Goal: Information Seeking & Learning: Learn about a topic

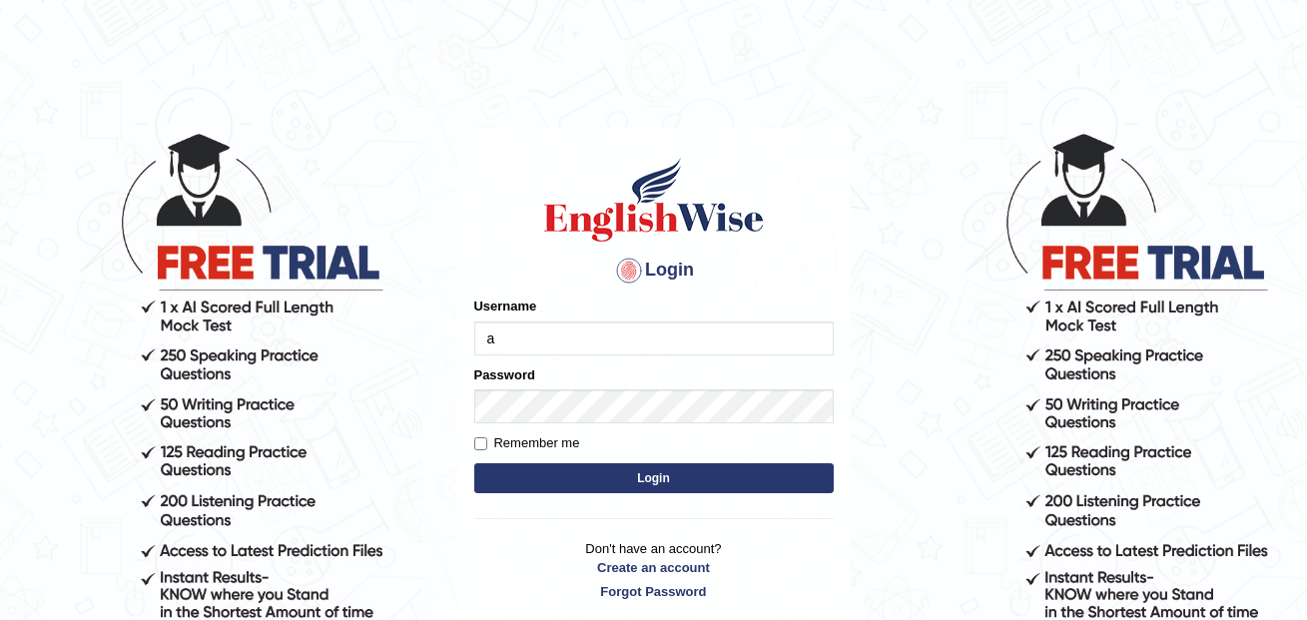
type input "annifred_parramatta"
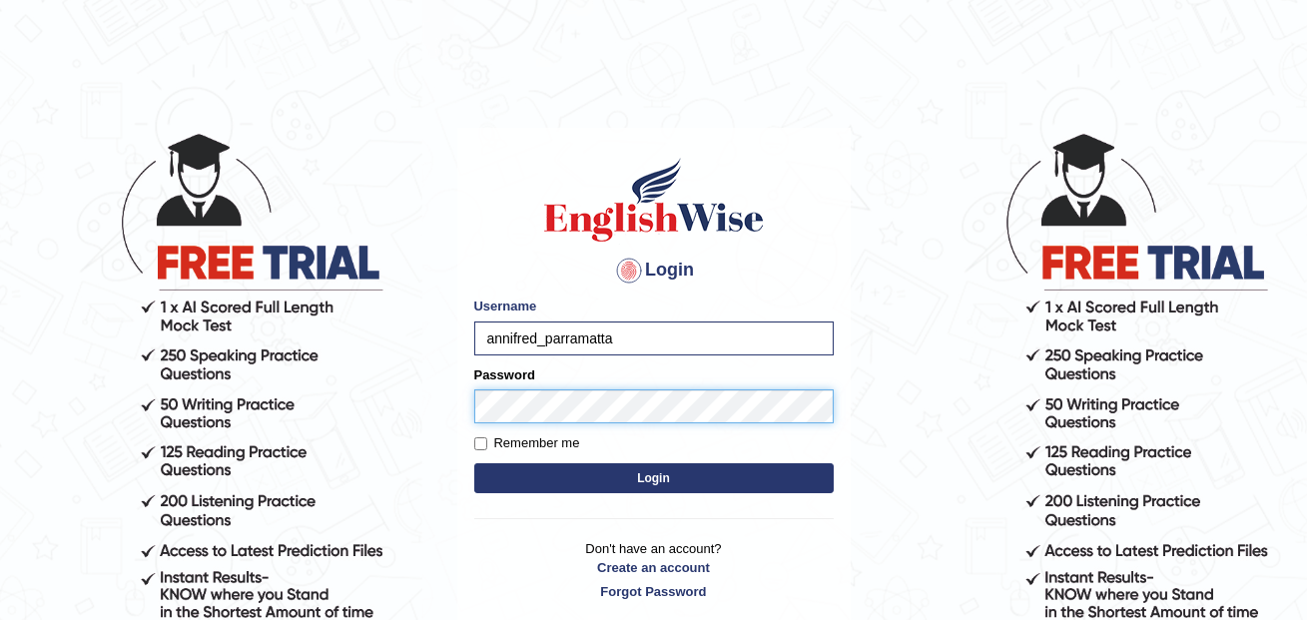
click at [474, 463] on button "Login" at bounding box center [653, 478] width 359 height 30
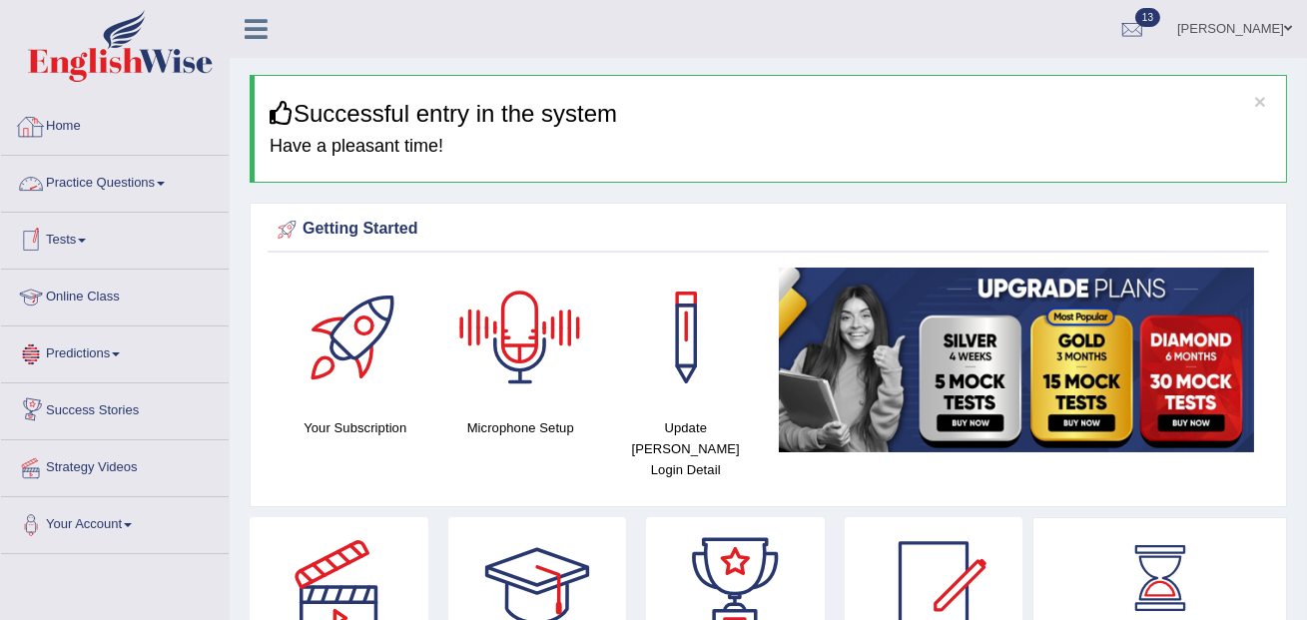
click at [122, 180] on link "Practice Questions" at bounding box center [115, 181] width 228 height 50
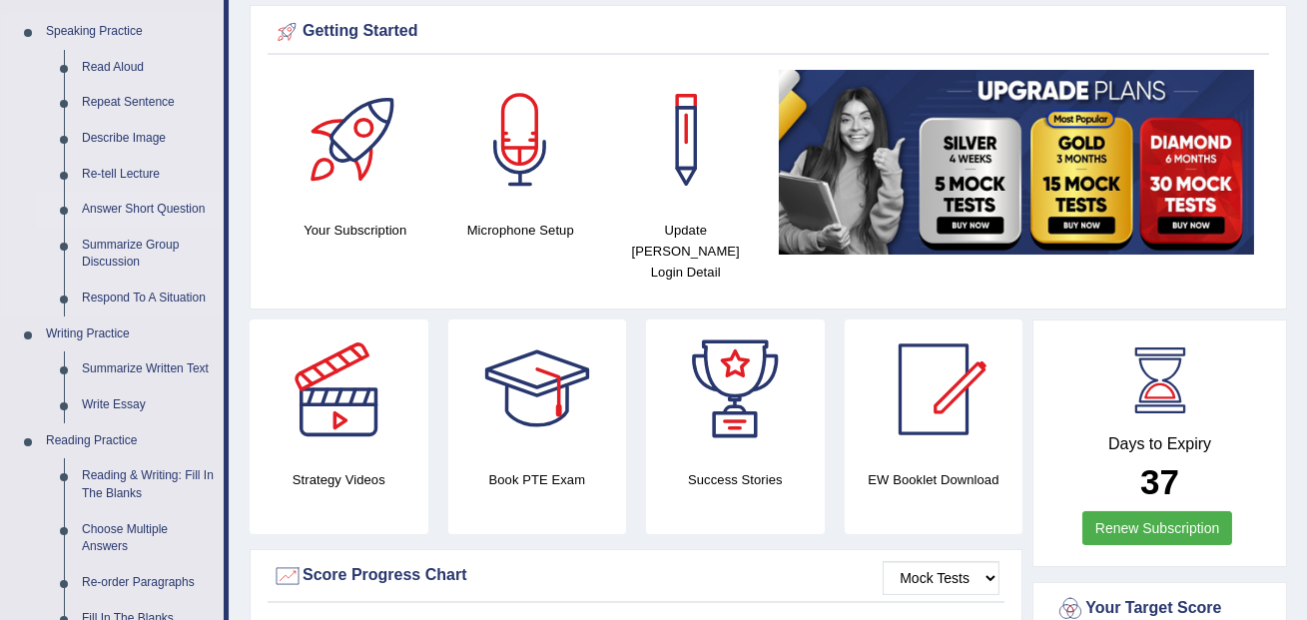
scroll to position [204, 0]
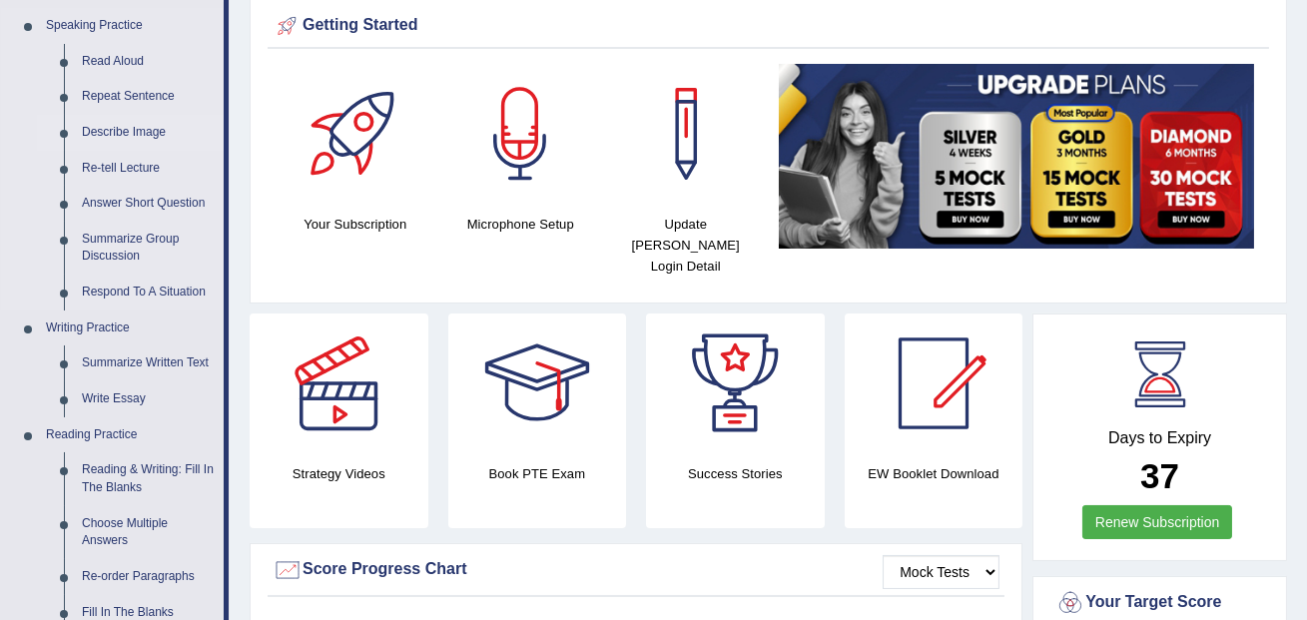
click at [137, 134] on link "Describe Image" at bounding box center [148, 133] width 151 height 36
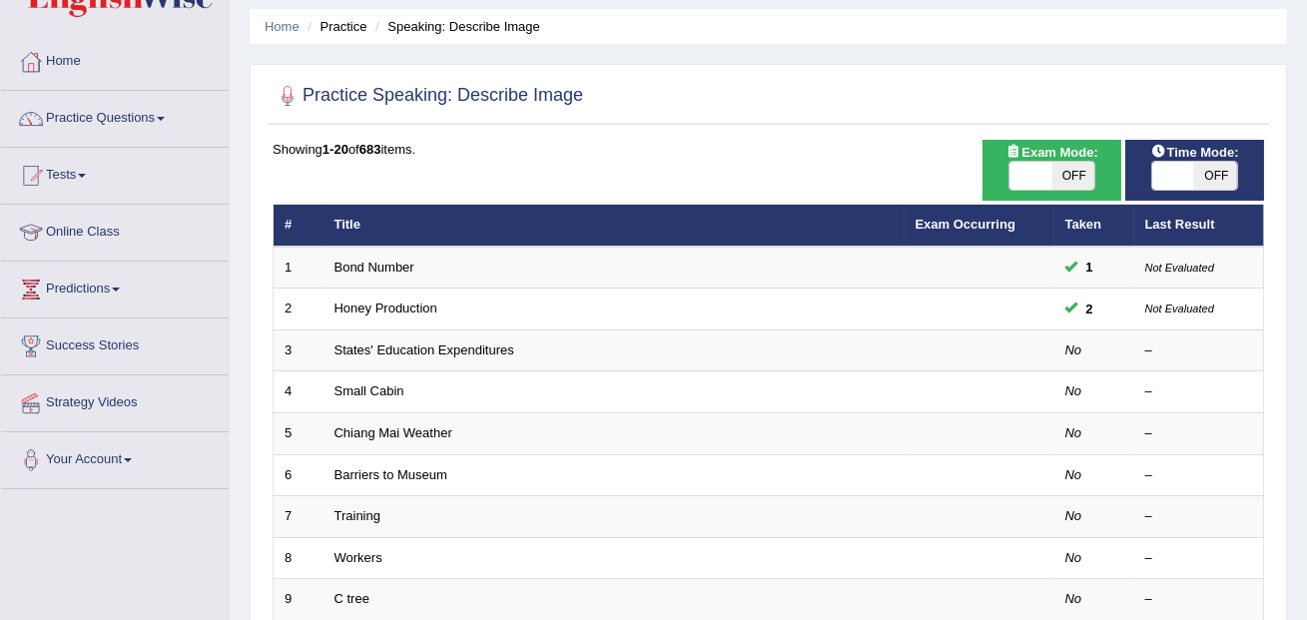
scroll to position [67, 0]
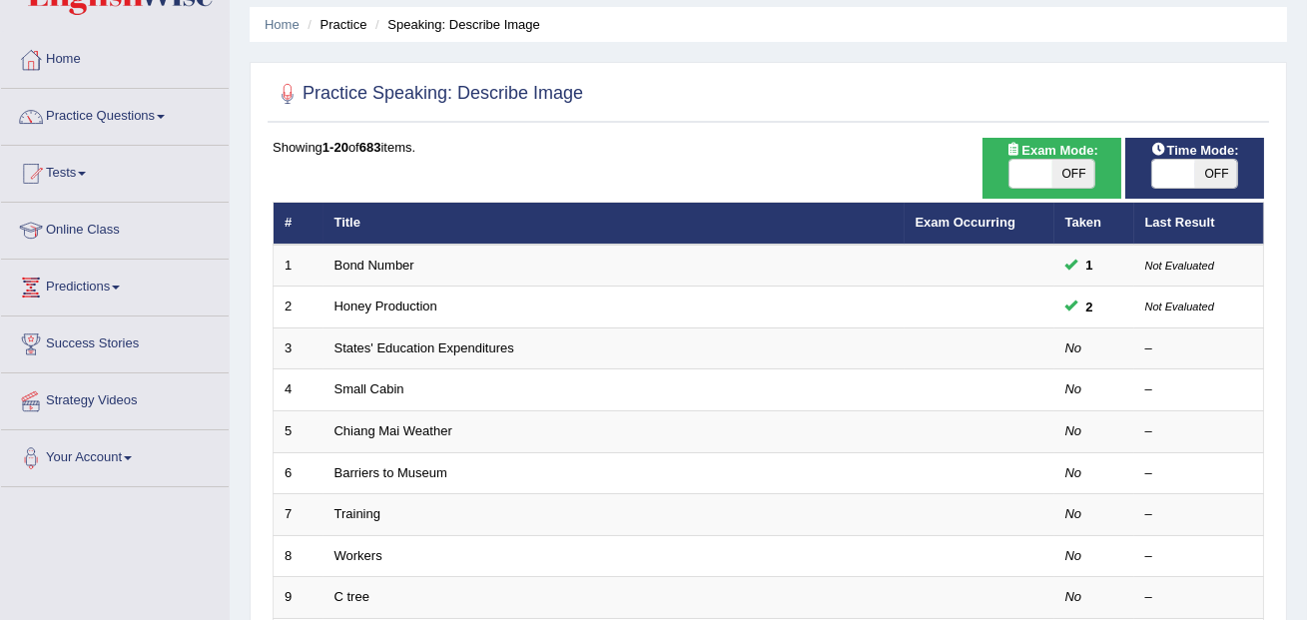
click at [1072, 173] on span "OFF" at bounding box center [1073, 174] width 43 height 28
checkbox input "true"
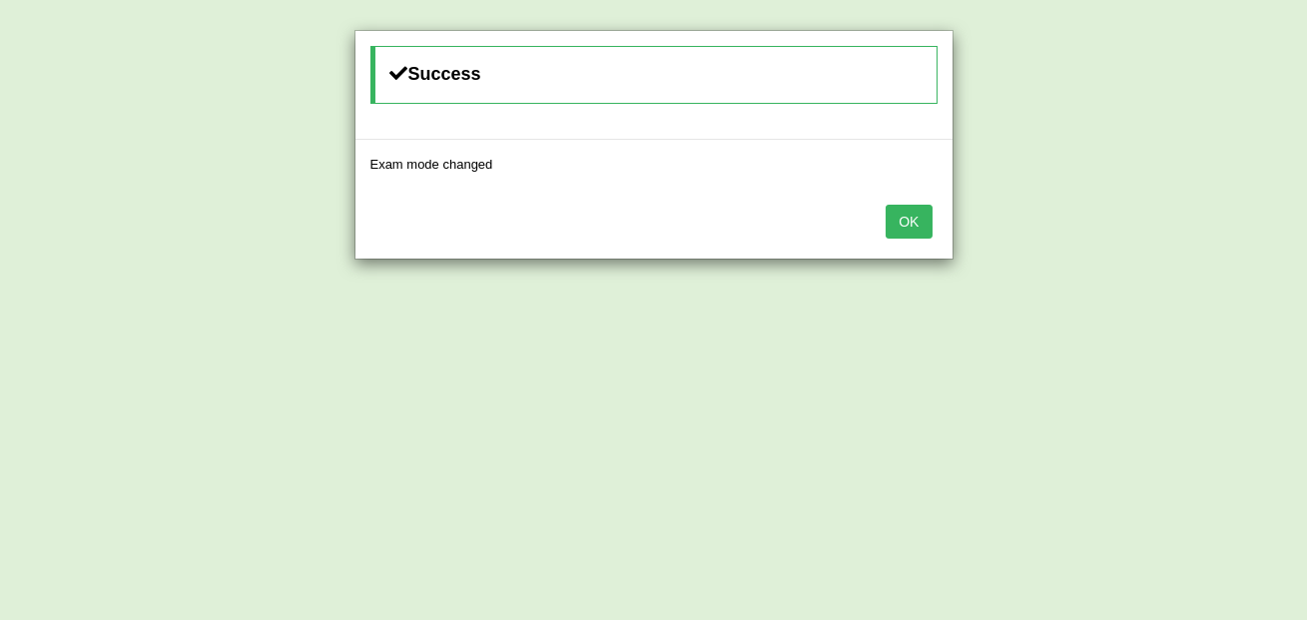
click at [921, 216] on button "OK" at bounding box center [908, 222] width 46 height 34
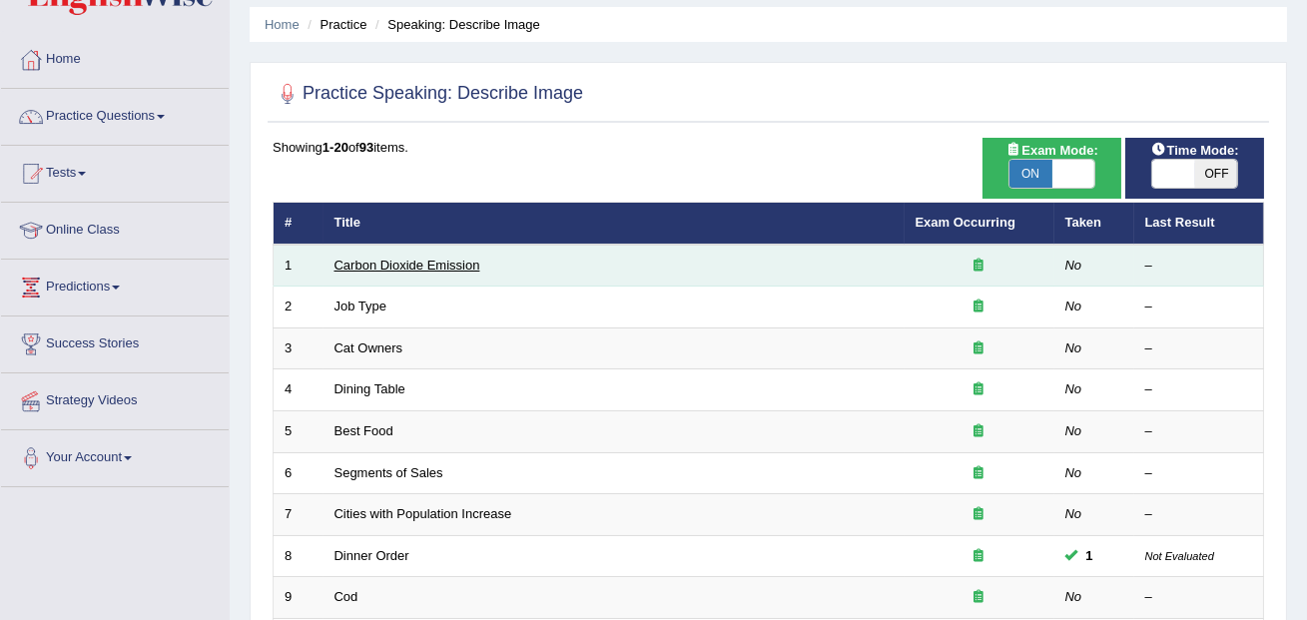
click at [423, 263] on link "Carbon Dioxide Emission" at bounding box center [407, 265] width 146 height 15
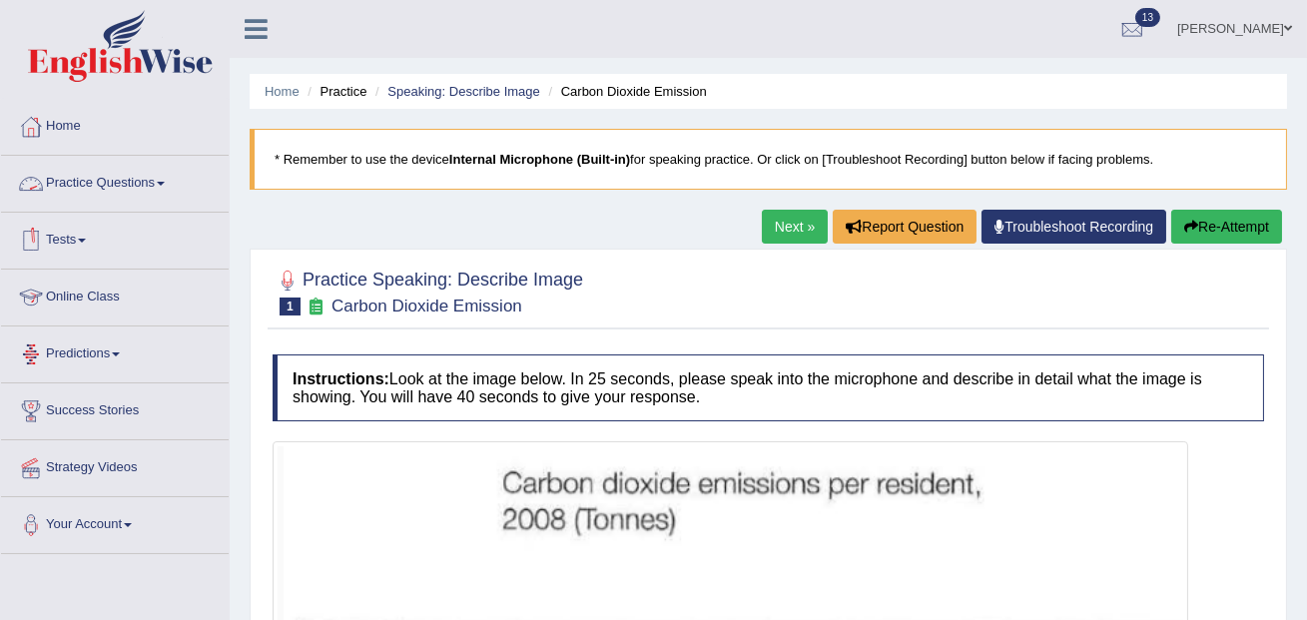
click at [136, 187] on link "Practice Questions" at bounding box center [115, 181] width 228 height 50
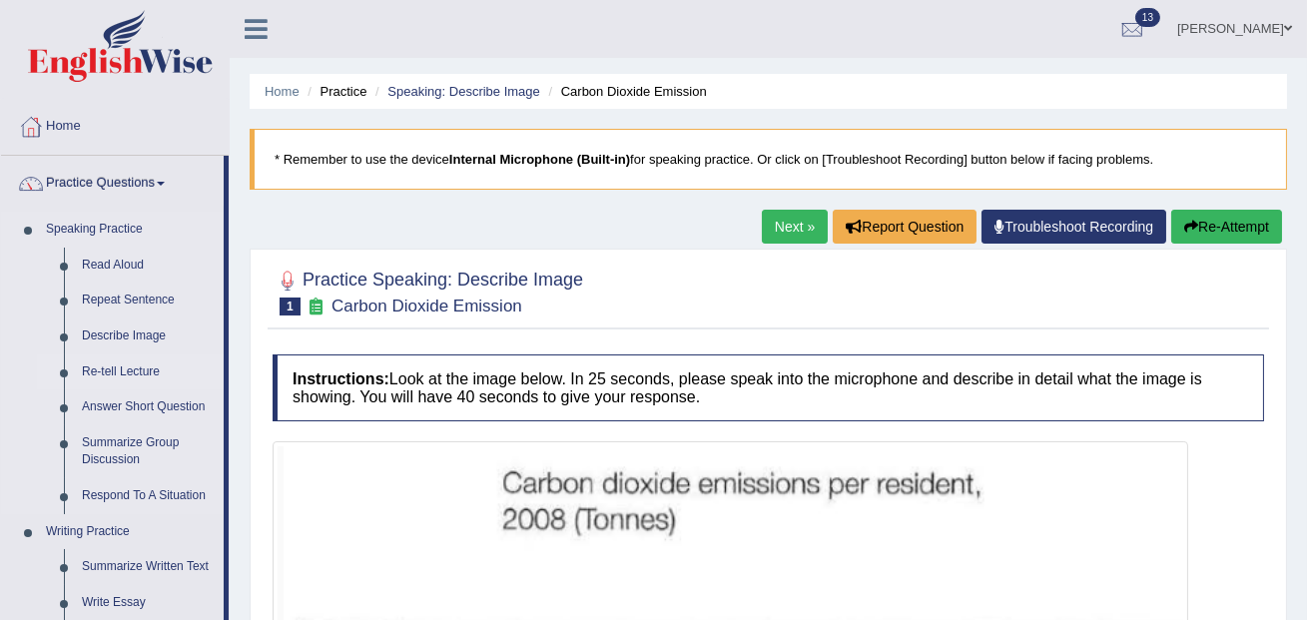
click at [134, 374] on link "Re-tell Lecture" at bounding box center [148, 372] width 151 height 36
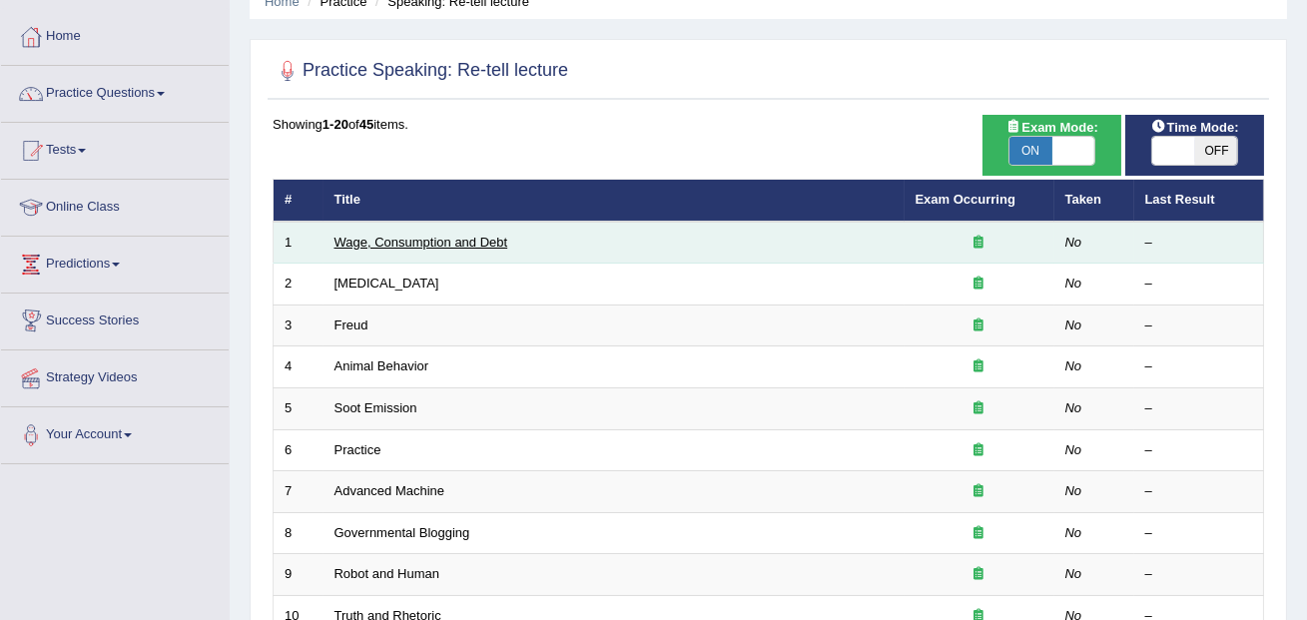
click at [434, 243] on link "Wage, Consumption and Debt" at bounding box center [421, 242] width 174 height 15
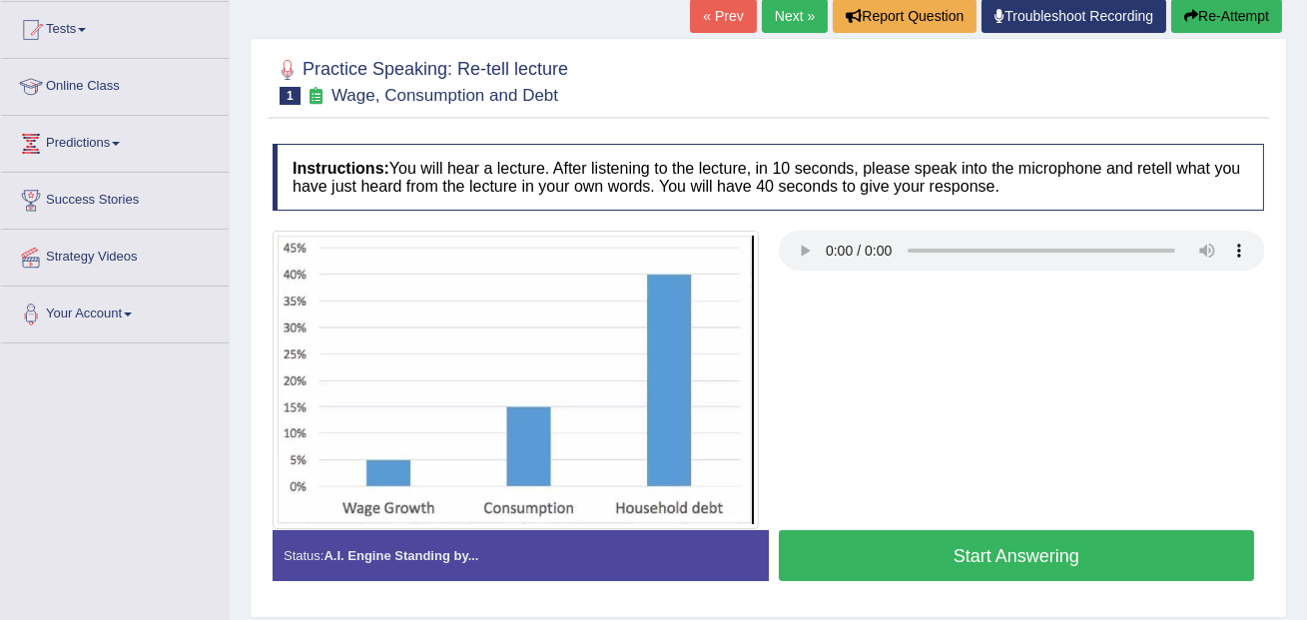
scroll to position [226, 0]
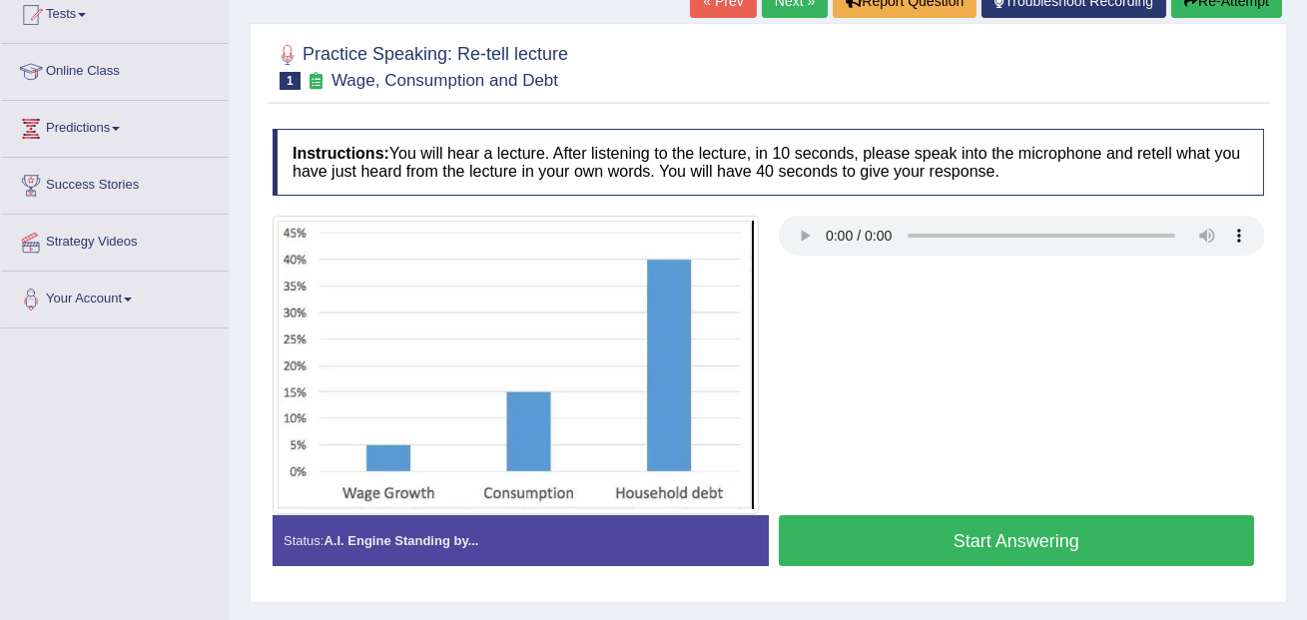
click at [304, 176] on h4 "Instructions: You will hear a lecture. After listening to the lecture, in 10 se…" at bounding box center [767, 162] width 991 height 67
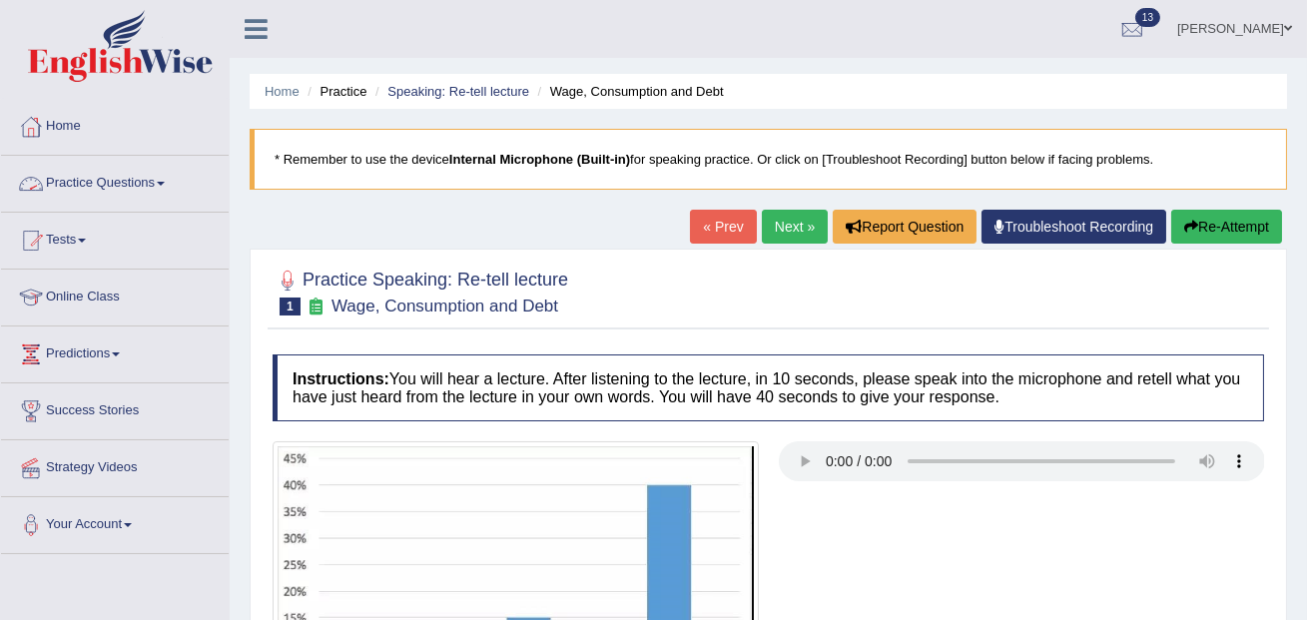
click at [160, 180] on link "Practice Questions" at bounding box center [115, 181] width 228 height 50
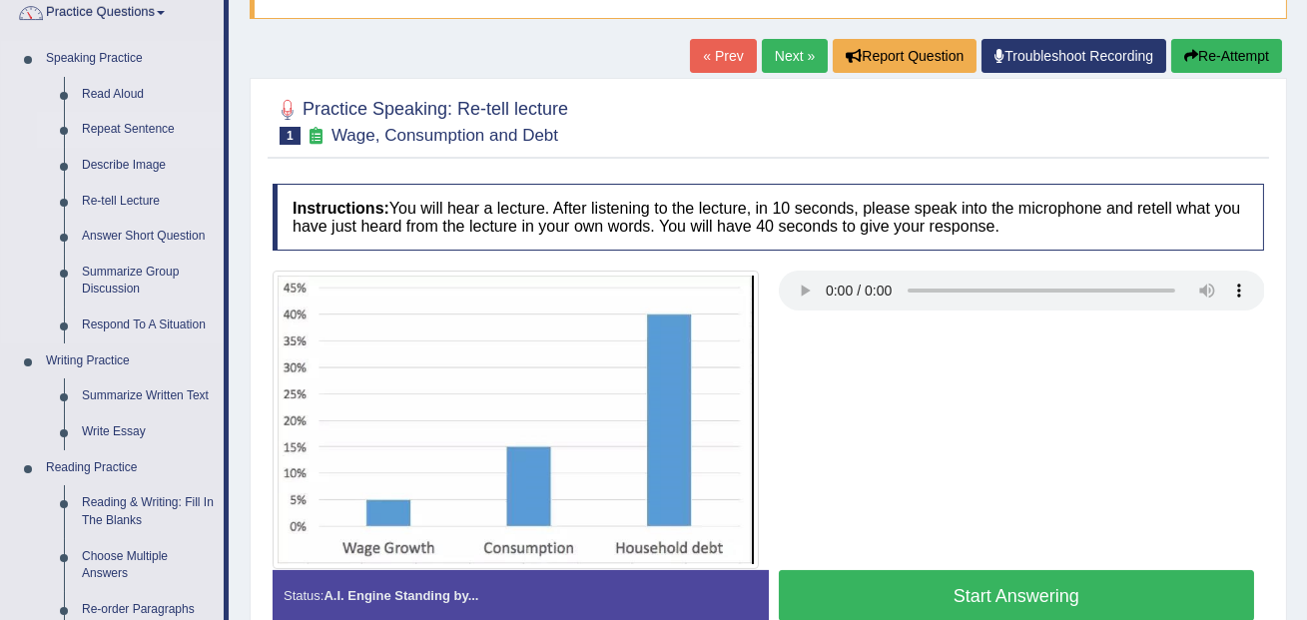
scroll to position [178, 0]
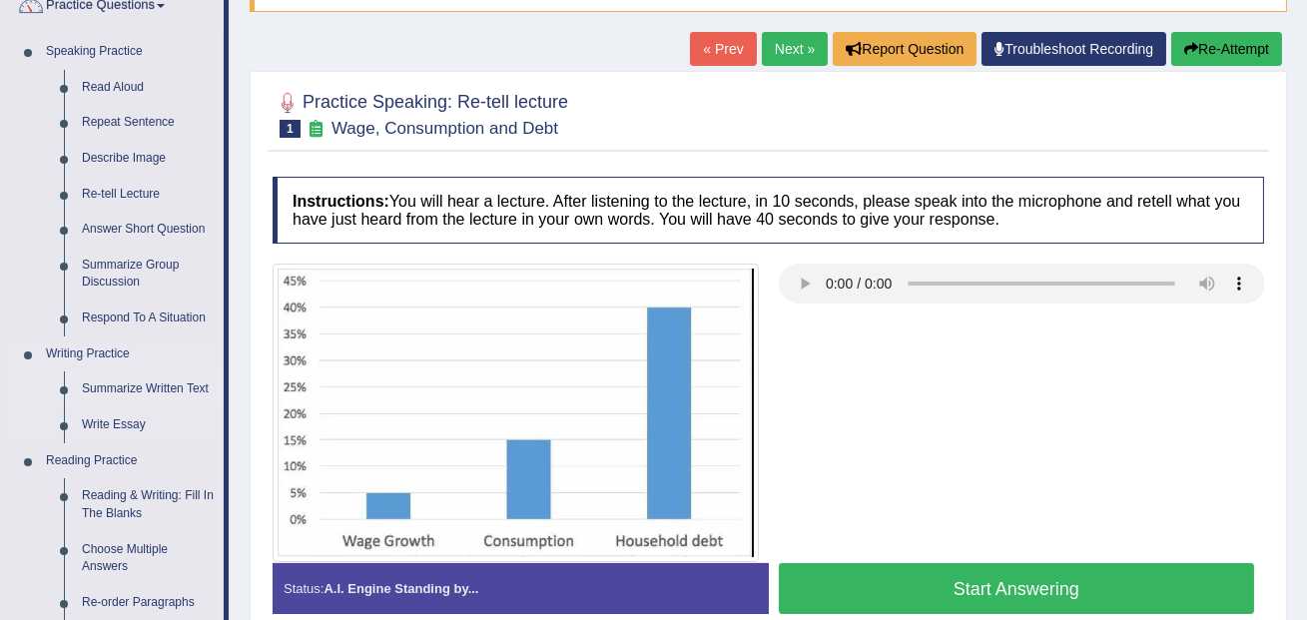
click at [155, 390] on link "Summarize Written Text" at bounding box center [148, 389] width 151 height 36
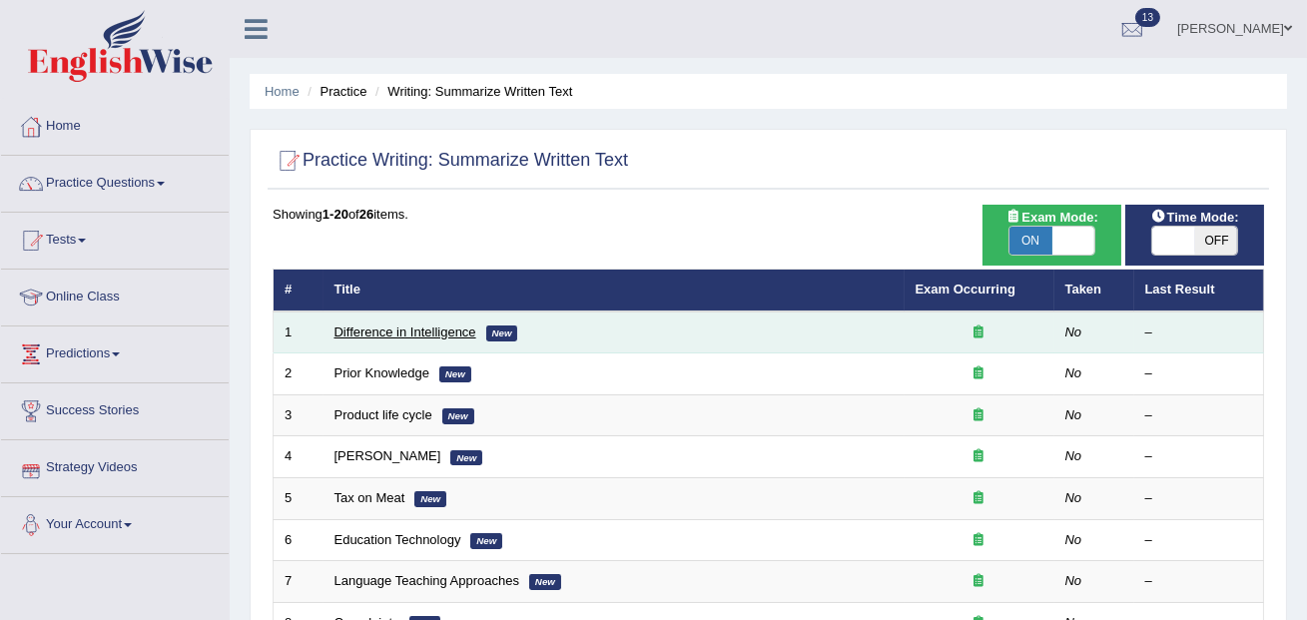
click at [364, 325] on link "Difference in Intelligence" at bounding box center [405, 331] width 142 height 15
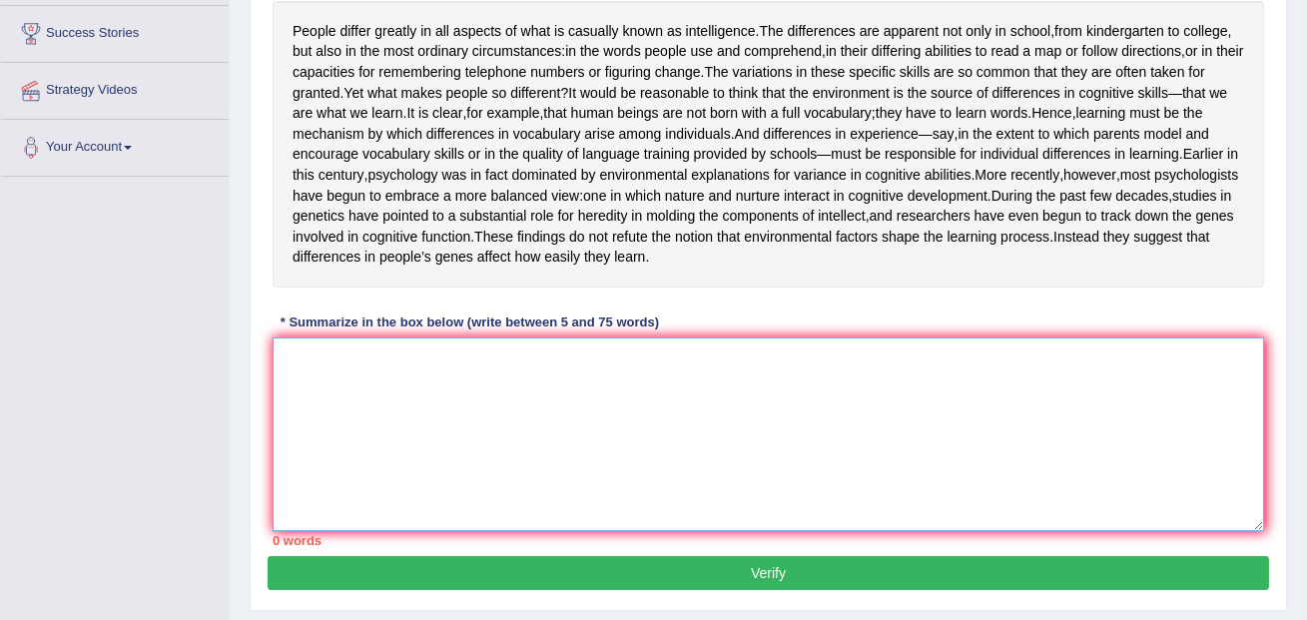
click at [512, 511] on textarea at bounding box center [767, 434] width 991 height 194
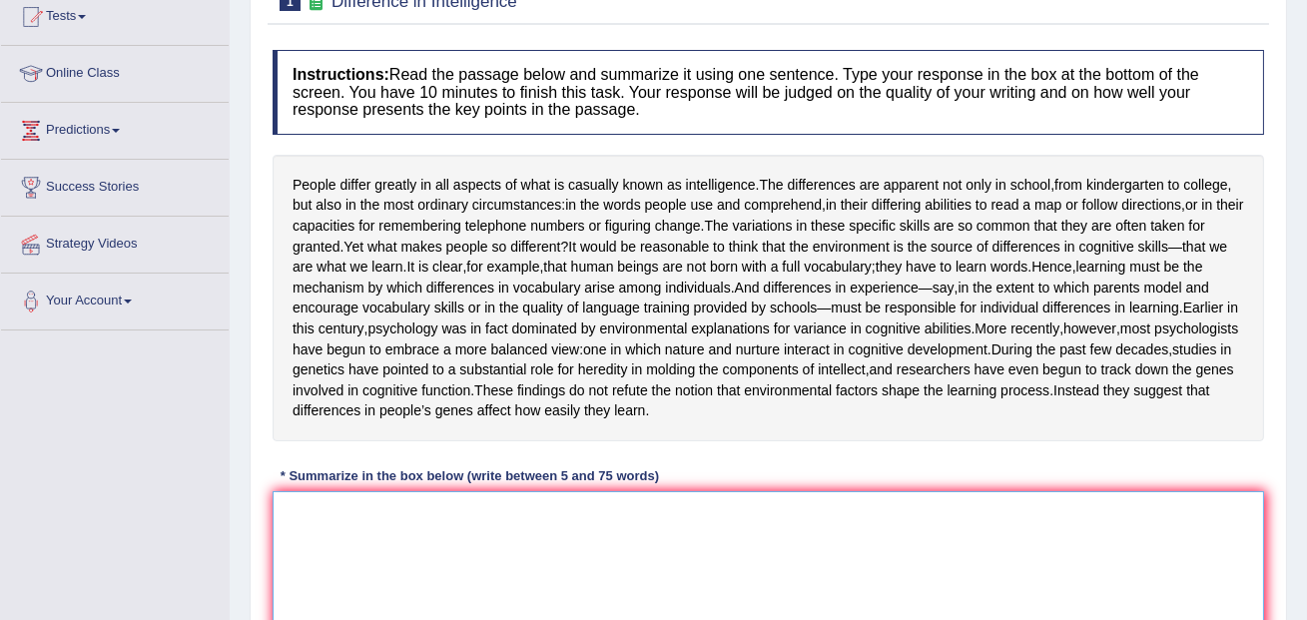
scroll to position [230, 0]
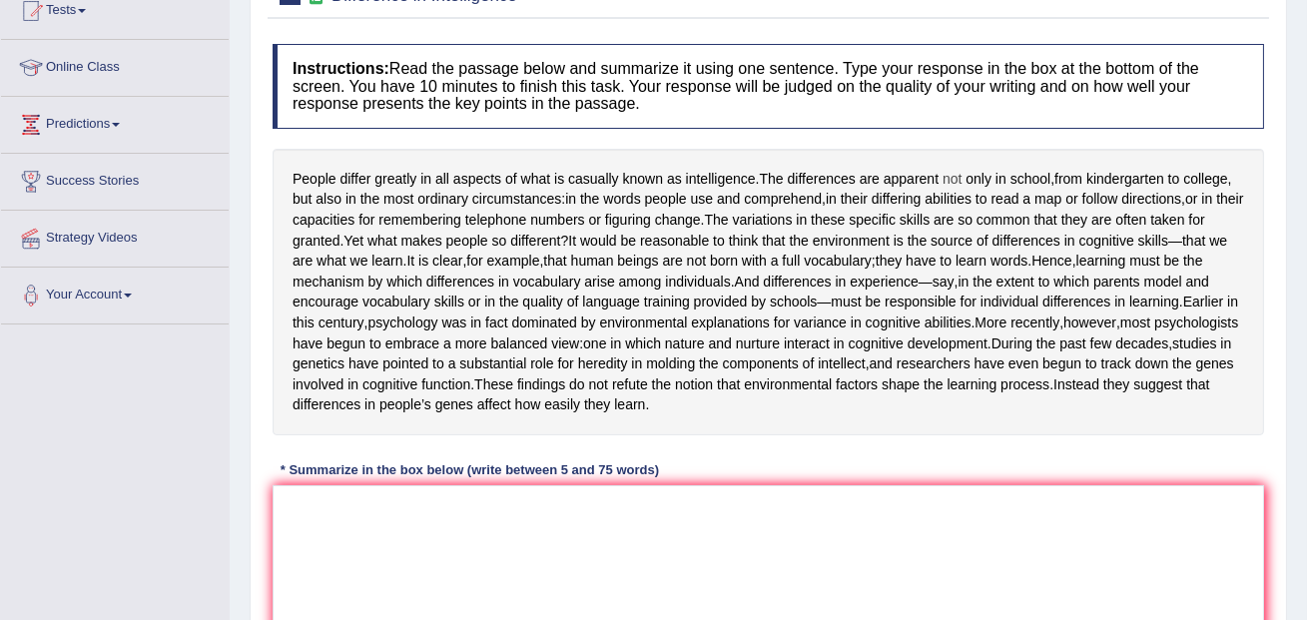
drag, startPoint x: 908, startPoint y: 179, endPoint x: 960, endPoint y: 177, distance: 51.9
click at [960, 177] on div "People differ greatly in all aspects of what is casually known as intelligence …" at bounding box center [767, 292] width 991 height 286
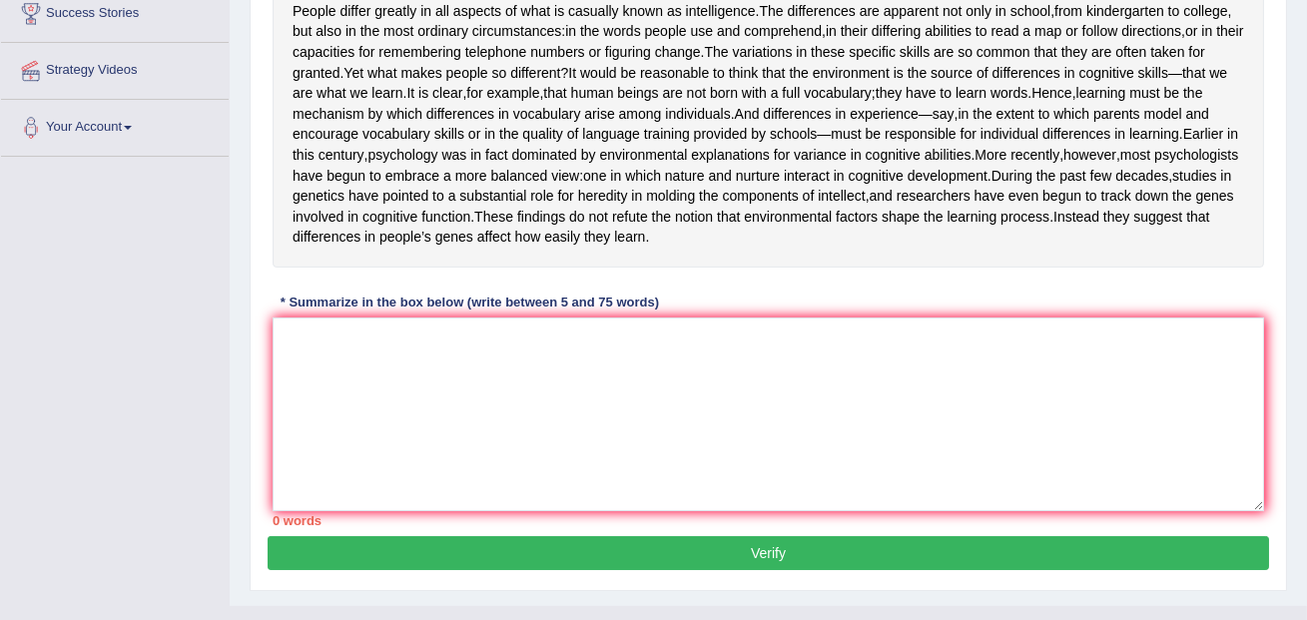
scroll to position [461, 0]
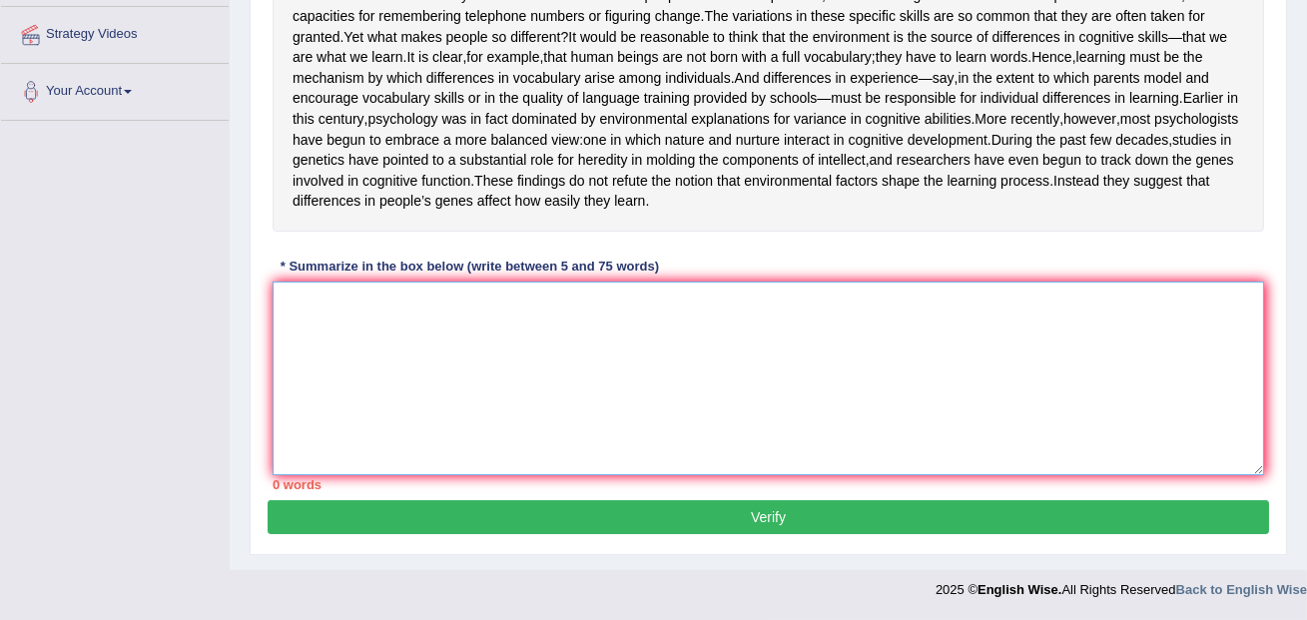
click at [379, 361] on textarea at bounding box center [767, 378] width 991 height 194
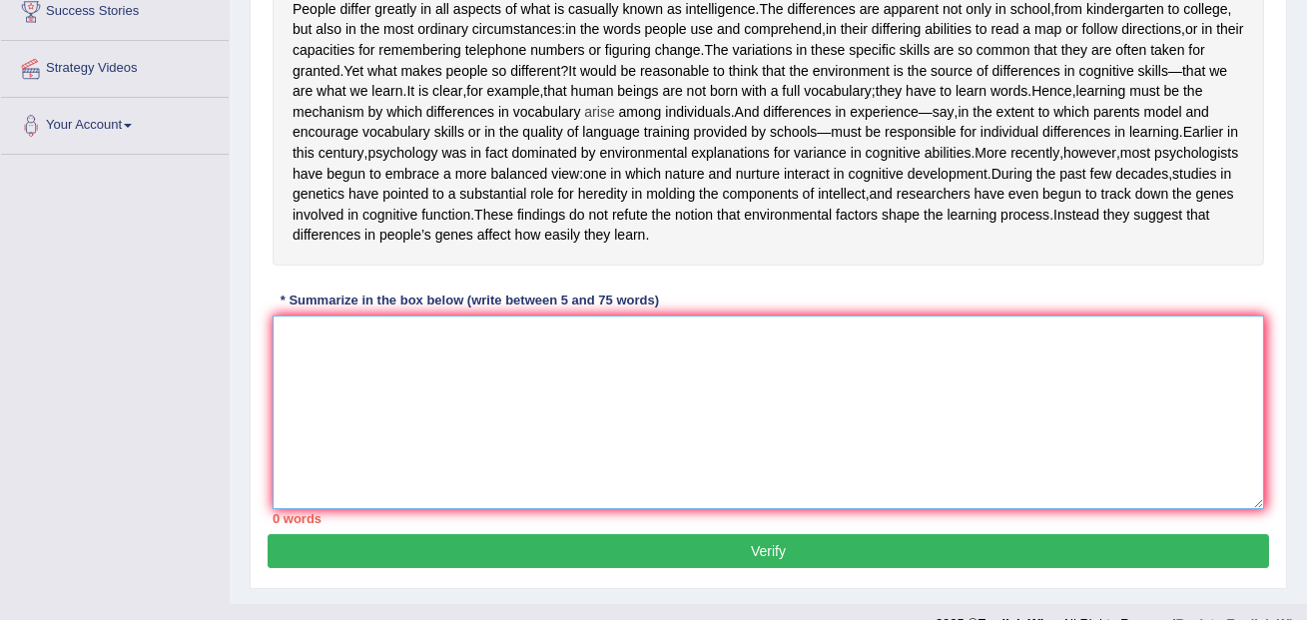
scroll to position [381, 0]
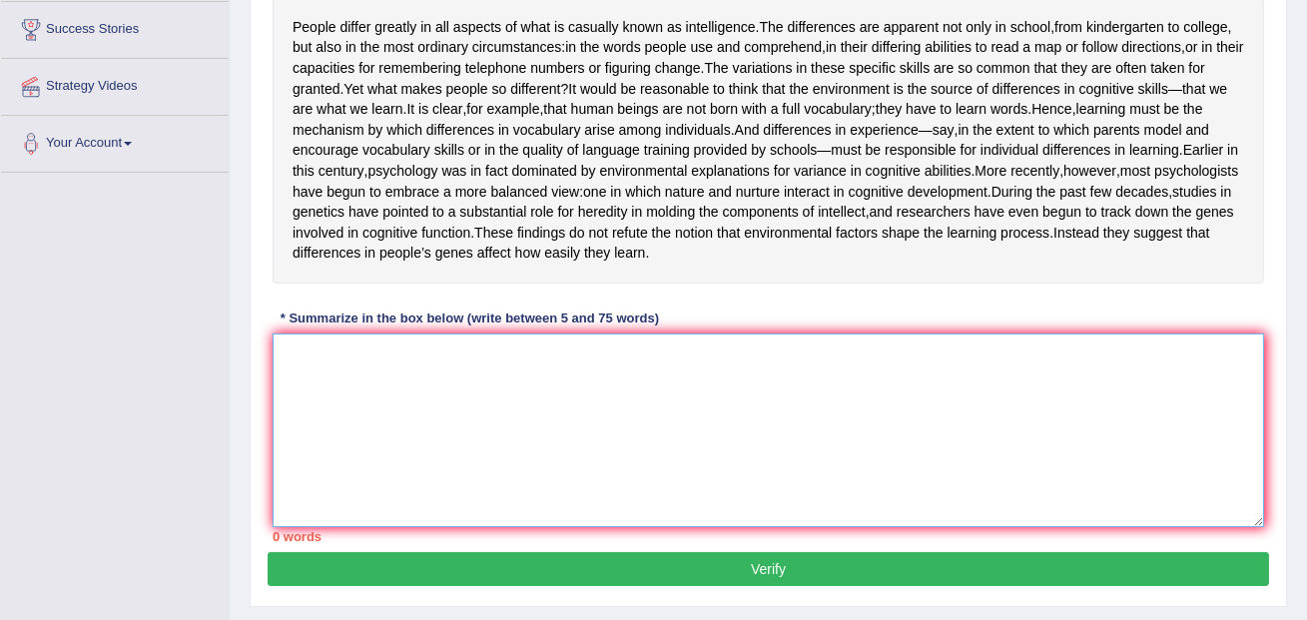
click at [360, 422] on textarea at bounding box center [767, 430] width 991 height 194
type textarea "T"
type textarea "t"
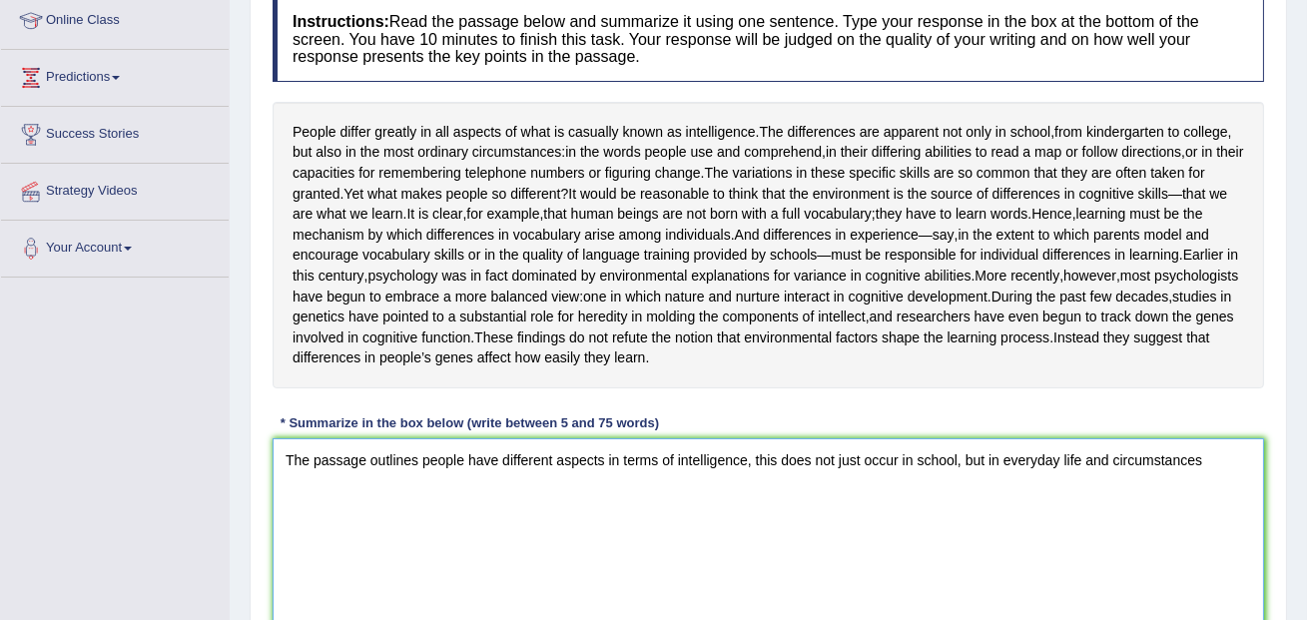
scroll to position [0, 0]
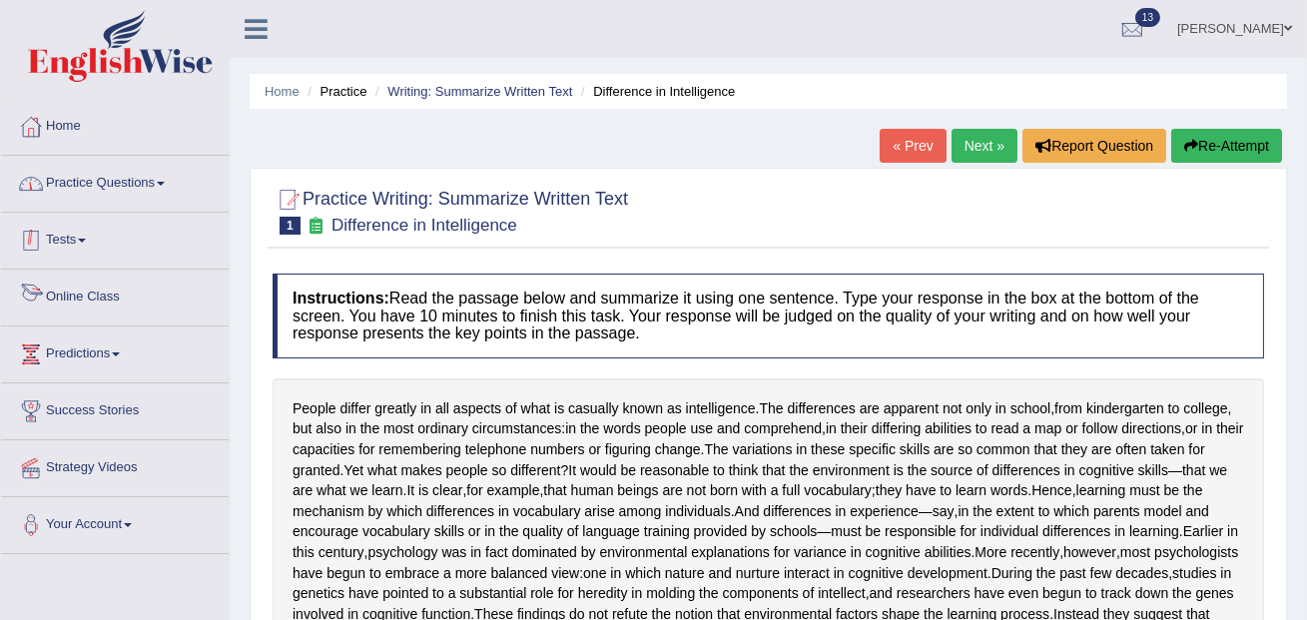
type textarea "The passage outlines people have different aspects in terms of intelligence, th…"
click at [108, 184] on link "Practice Questions" at bounding box center [115, 181] width 228 height 50
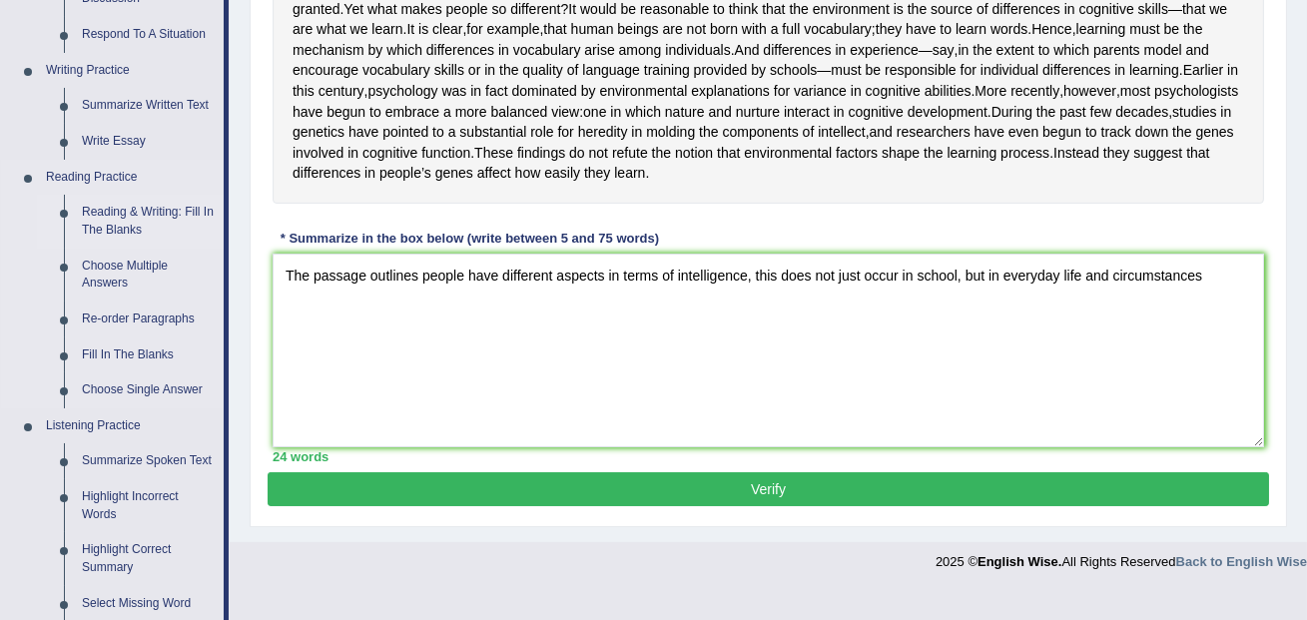
scroll to position [434, 0]
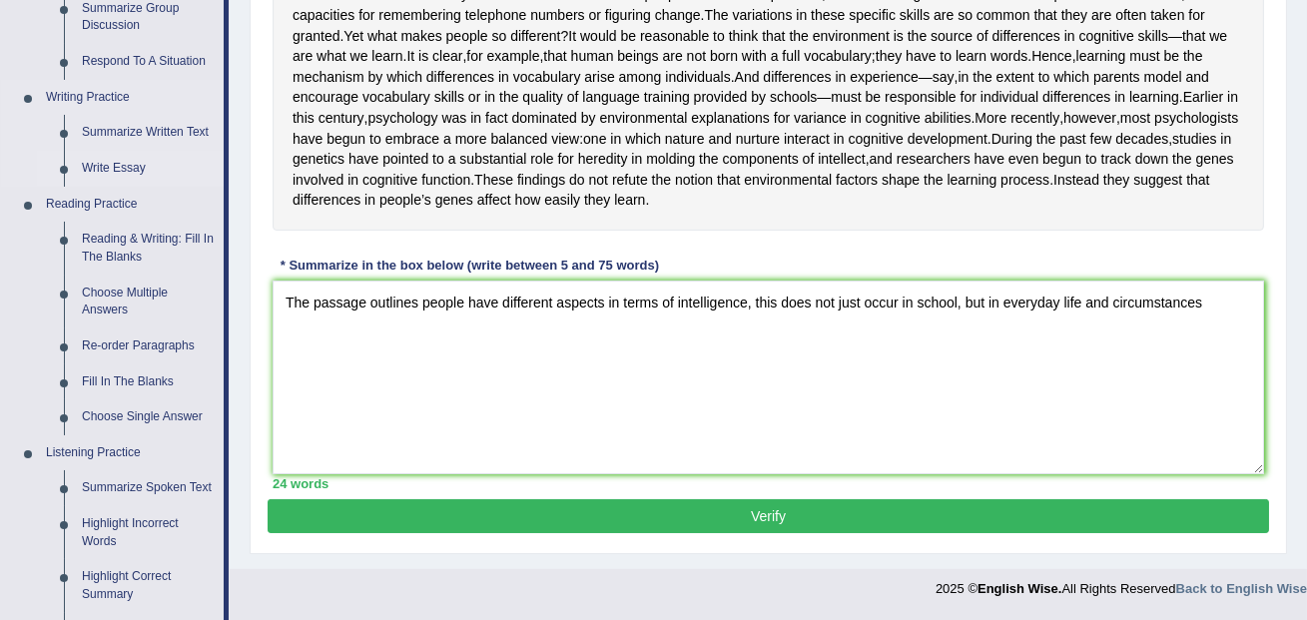
click at [115, 175] on link "Write Essay" at bounding box center [148, 169] width 151 height 36
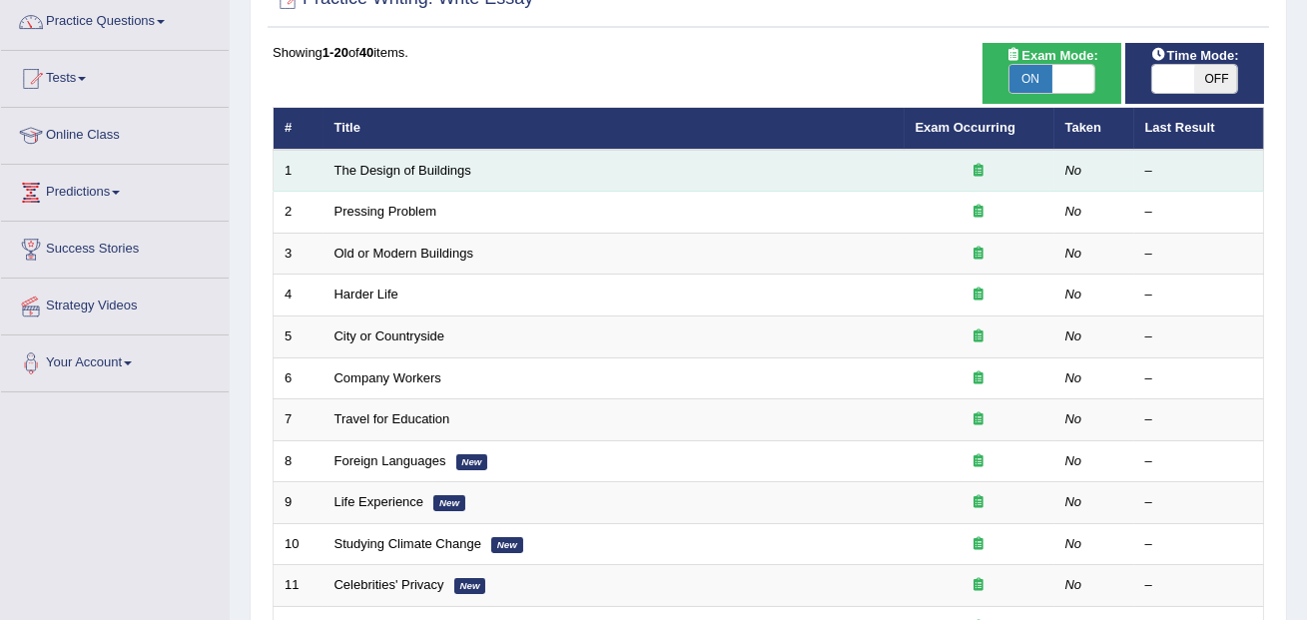
scroll to position [162, 0]
click at [408, 170] on link "The Design of Buildings" at bounding box center [402, 170] width 137 height 15
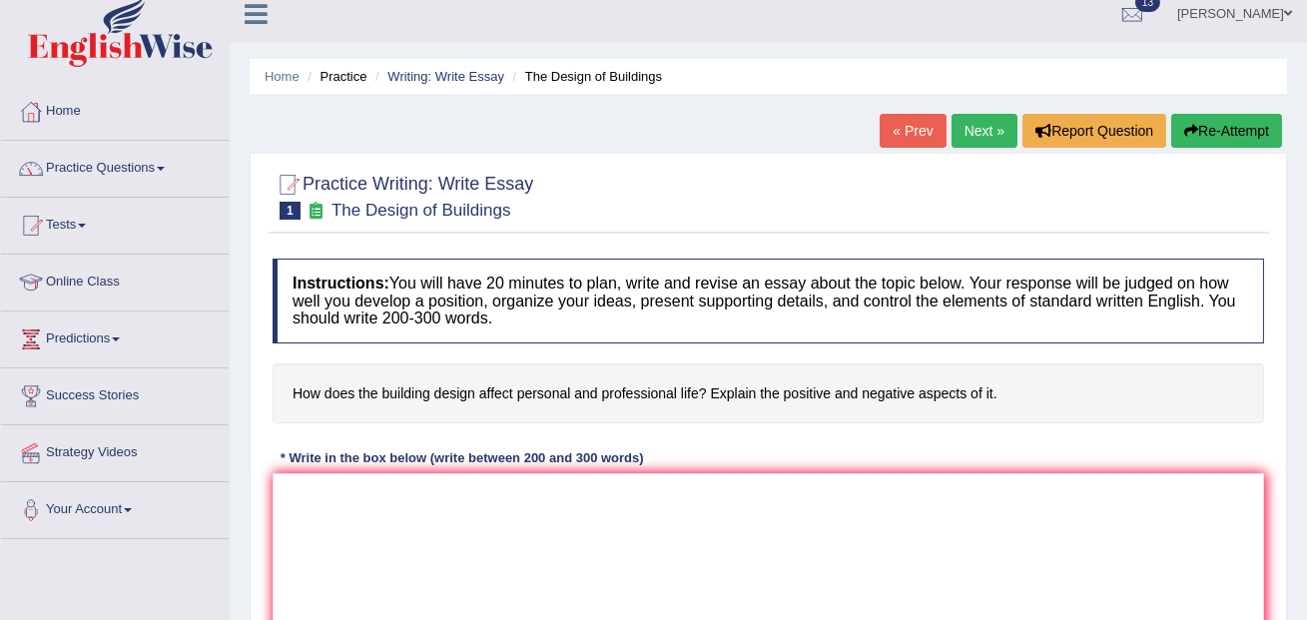
scroll to position [177, 0]
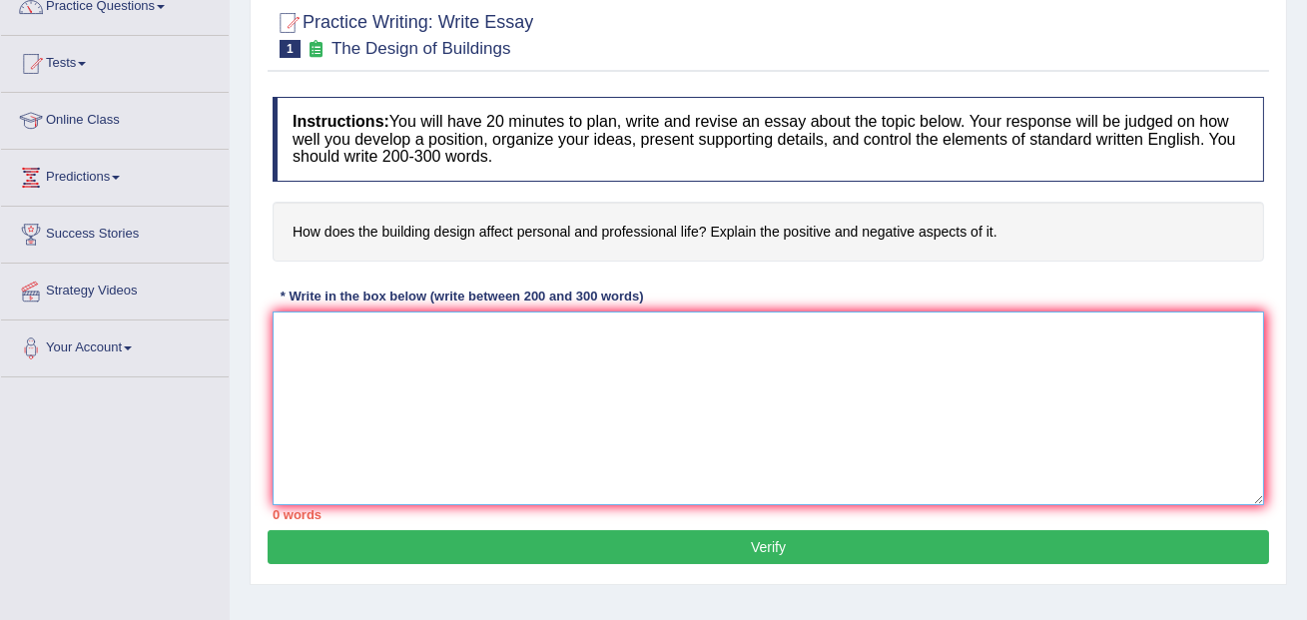
click at [440, 381] on textarea at bounding box center [767, 408] width 991 height 194
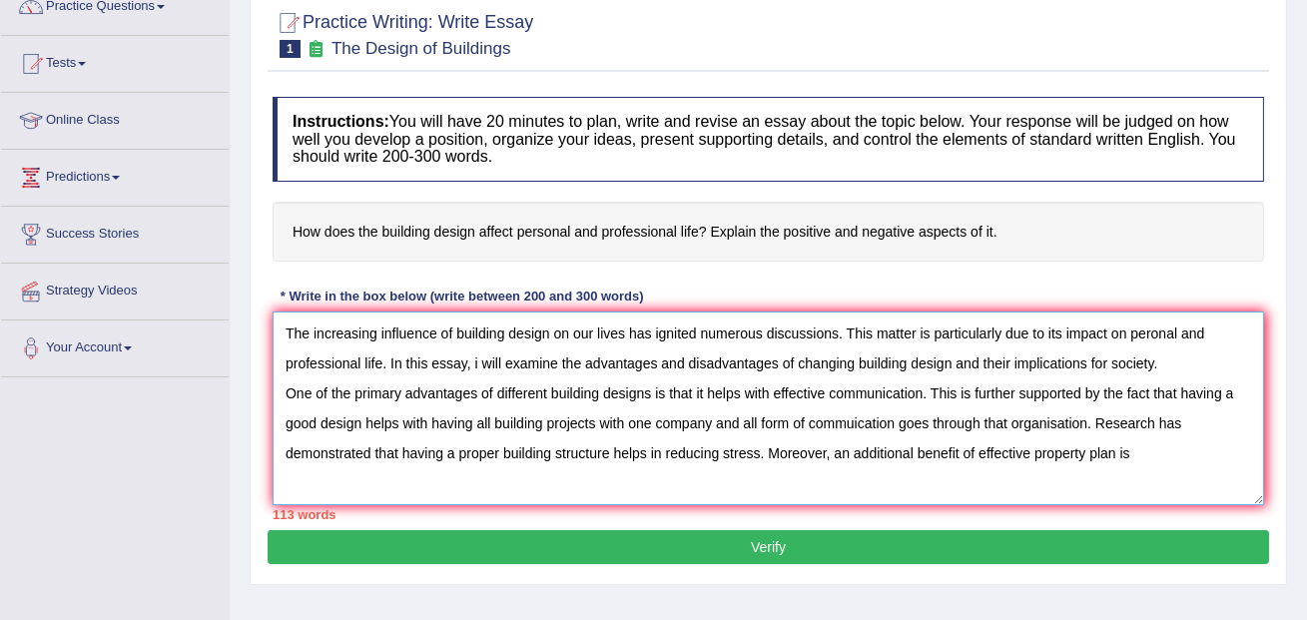
click at [987, 458] on textarea "The increasing influence of building design on our lives has ignited numerous d…" at bounding box center [767, 408] width 991 height 194
click at [1196, 451] on textarea "The increasing influence of building design on our lives has ignited numerous d…" at bounding box center [767, 408] width 991 height 194
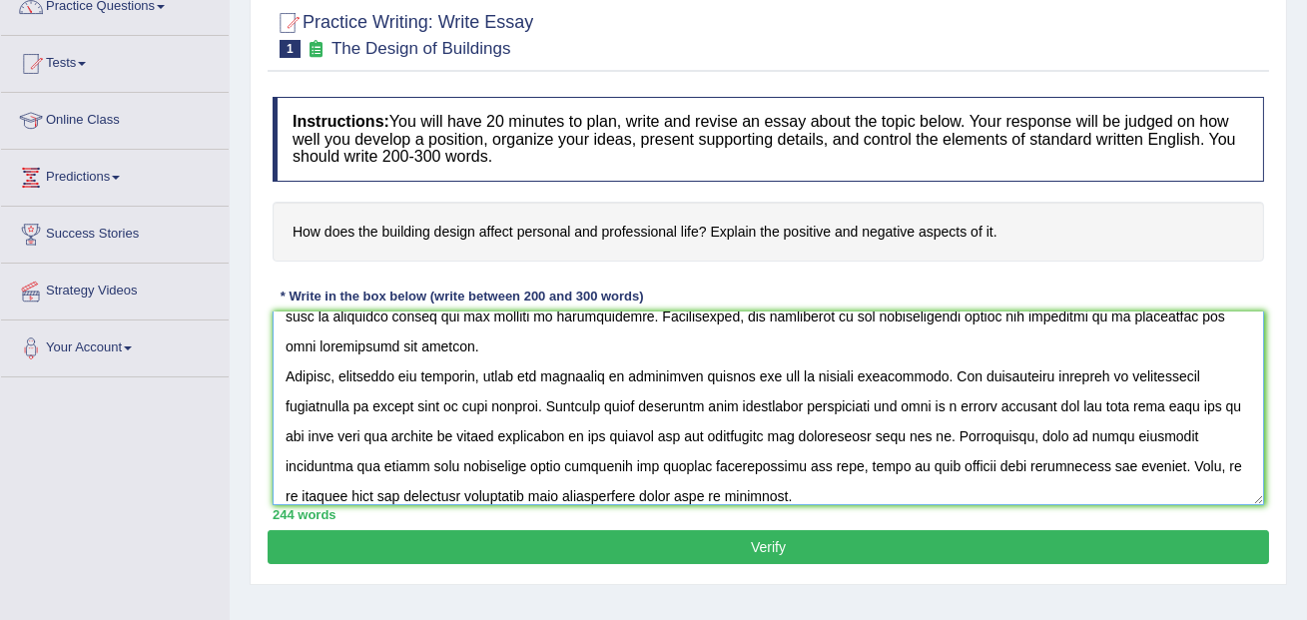
scroll to position [197, 0]
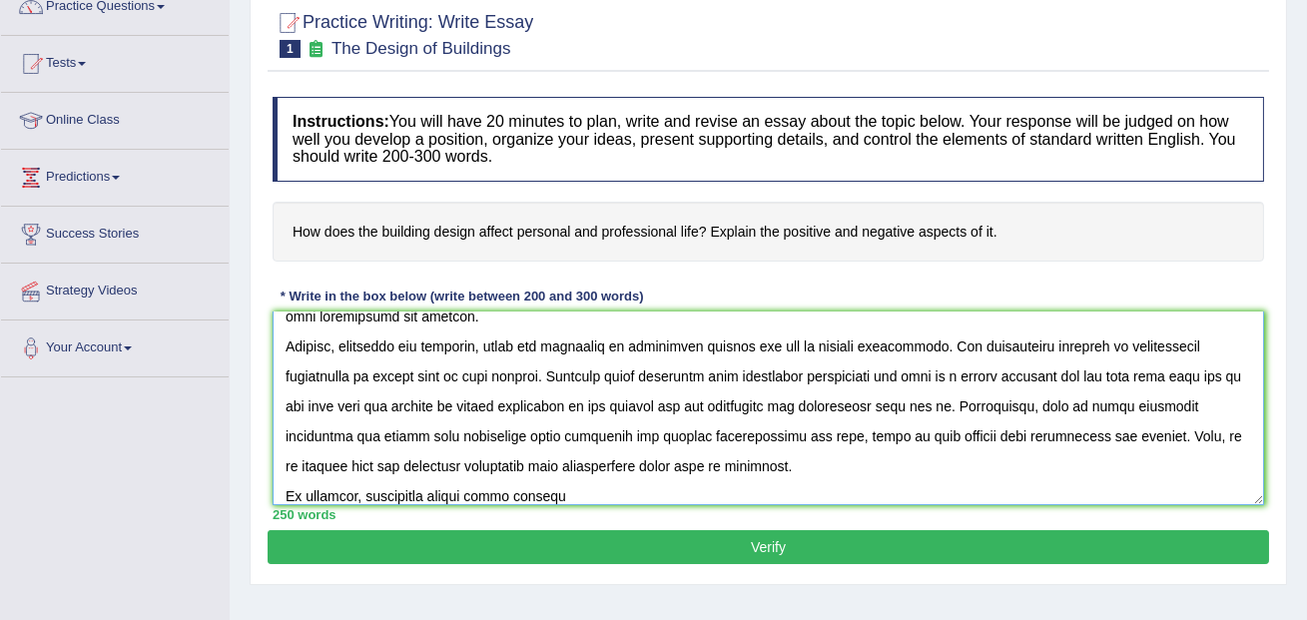
click at [510, 498] on textarea at bounding box center [767, 408] width 991 height 194
click at [595, 500] on textarea at bounding box center [767, 408] width 991 height 194
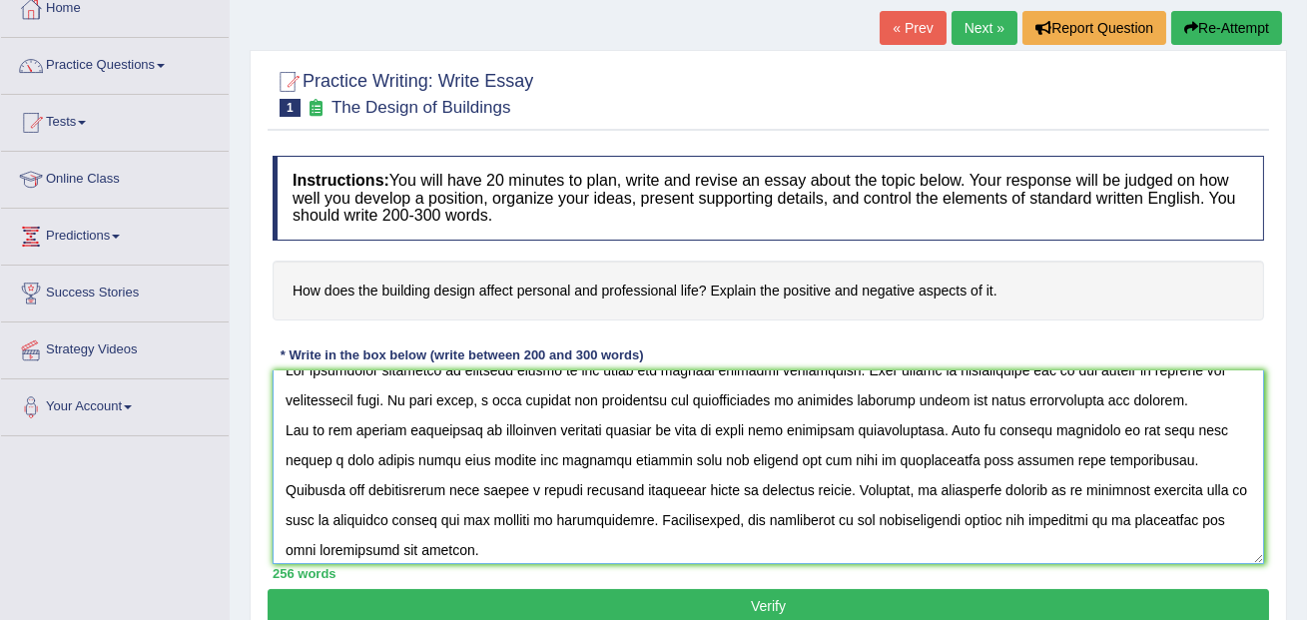
scroll to position [0, 0]
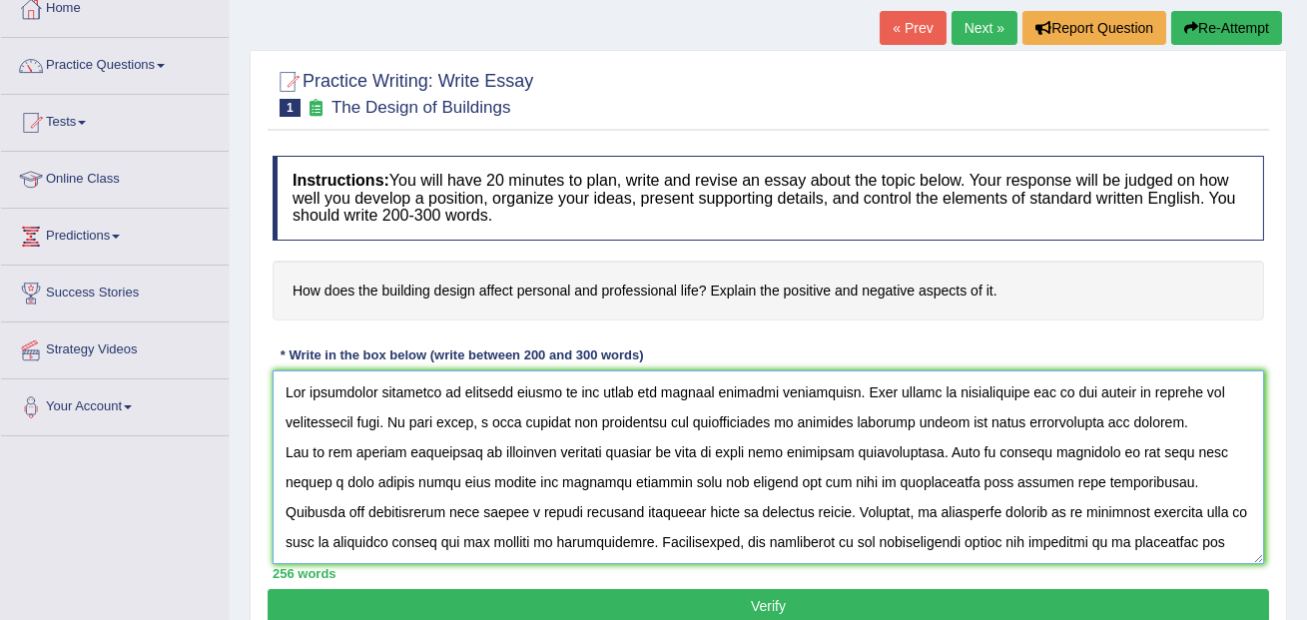
type textarea "The increasing influence of building design on our lives has ignited numerous d…"
click at [609, 605] on button "Verify" at bounding box center [767, 606] width 1001 height 34
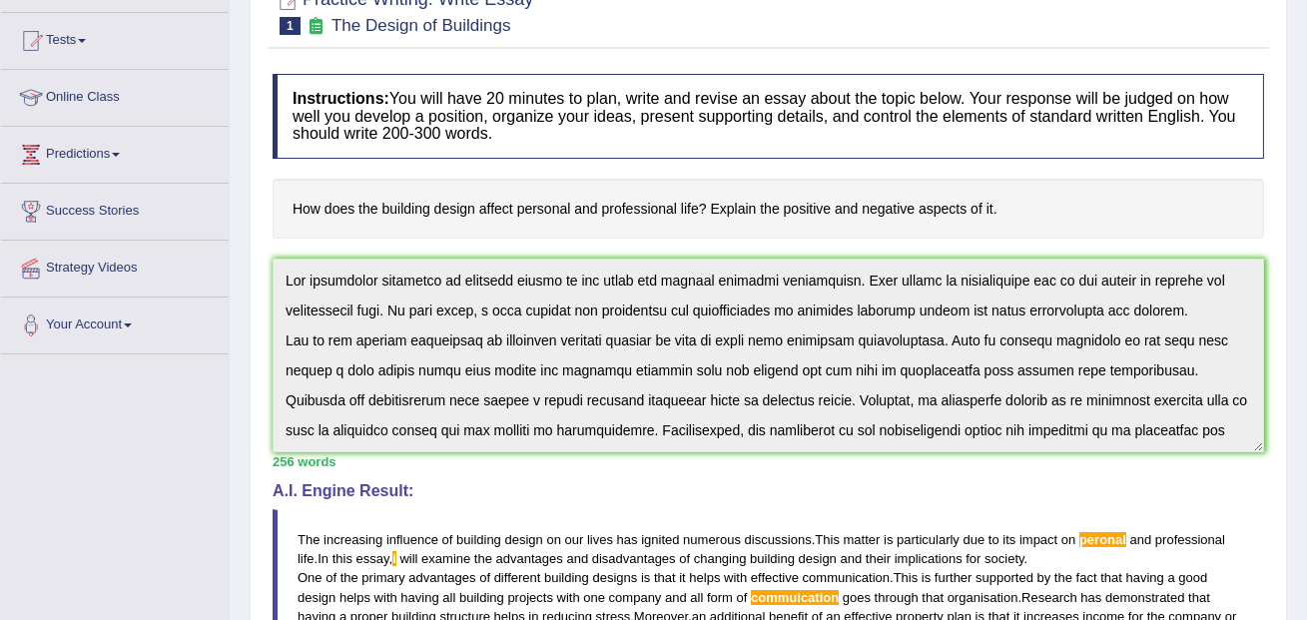
scroll to position [740, 0]
